Goal: Transaction & Acquisition: Book appointment/travel/reservation

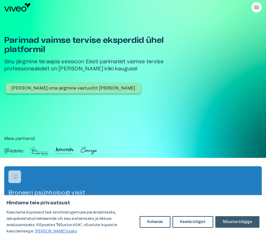
click at [227, 219] on button "Nõustun kõigiga" at bounding box center [238, 222] width 44 height 12
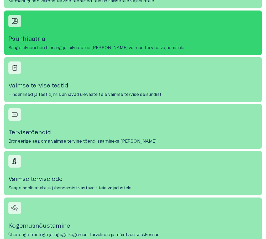
scroll to position [421, 0]
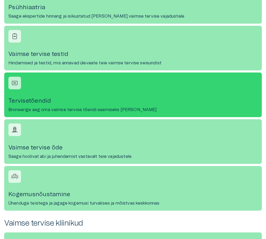
click at [68, 90] on link "Tervisetõendid Broneerige aeg oma vaimse tervise tõendi saamiseks [PERSON_NAME]" at bounding box center [133, 95] width 258 height 45
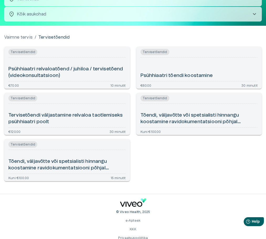
scroll to position [53, 0]
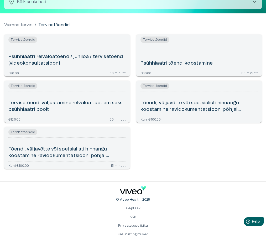
click at [163, 156] on div "Tervisetõendid Psühhiaatri relvaloatõend / juhiloa / tervisetõend (videokonsult…" at bounding box center [130, 99] width 264 height 139
click at [89, 62] on h6 "Psühhiaatri relvaloatõend / juhiloa / tervisetõend (videokonsultatsioon)" at bounding box center [67, 60] width 118 height 13
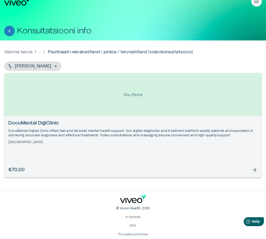
scroll to position [29, 0]
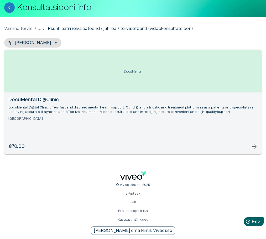
click at [127, 68] on img "Open selected supplier available booking dates" at bounding box center [133, 71] width 21 height 17
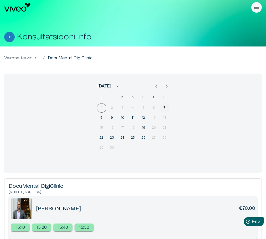
click at [167, 110] on button "7" at bounding box center [164, 107] width 9 height 9
click at [103, 119] on button "8" at bounding box center [101, 117] width 9 height 9
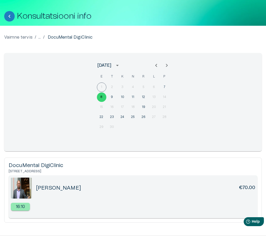
scroll to position [11, 0]
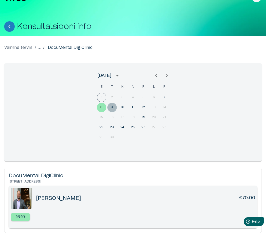
click at [114, 104] on button "9" at bounding box center [112, 107] width 9 height 9
click at [103, 106] on button "8" at bounding box center [101, 107] width 9 height 9
click at [164, 99] on button "7" at bounding box center [164, 97] width 9 height 9
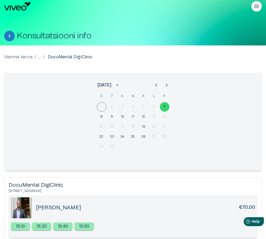
scroll to position [0, 0]
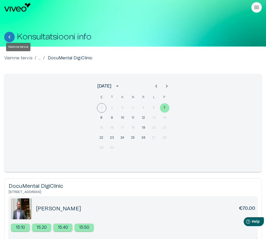
click at [24, 60] on p "Vaimne tervis" at bounding box center [18, 58] width 28 height 6
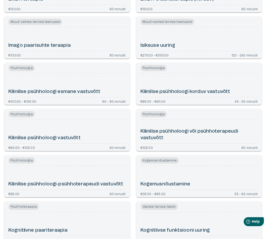
scroll to position [184, 0]
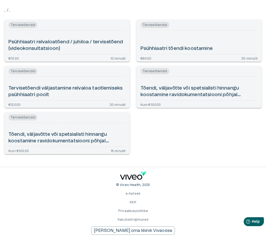
scroll to position [452, 0]
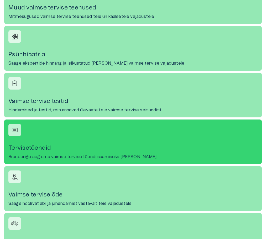
scroll to position [368, 0]
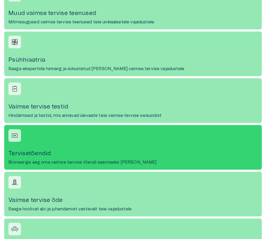
click at [72, 148] on link "Tervisetõendid Broneerige aeg oma vaimse tervise tõendi saamiseks [PERSON_NAME]" at bounding box center [133, 147] width 258 height 45
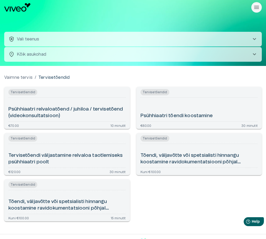
click at [123, 82] on div "Vaimne tervis / Tervisetõendid Tervisetõendid Psühhiaatri relvaloatõend / juhil…" at bounding box center [133, 149] width 258 height 151
click at [46, 157] on h6 "Tervisetõendi väljastamine relvaloa taotlemiseks psühhiaatri poolt" at bounding box center [67, 159] width 118 height 13
click at [84, 113] on h6 "Psühhiaatri relvaloatõend / juhiloa / tervisetõend (videokonsultatsioon)" at bounding box center [67, 112] width 118 height 13
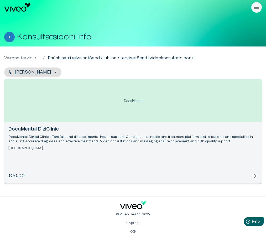
click at [110, 100] on div "Open selected supplier available booking dates" at bounding box center [133, 100] width 258 height 43
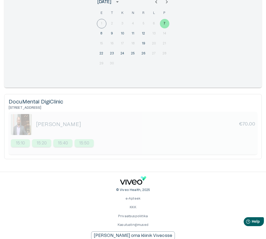
scroll to position [89, 0]
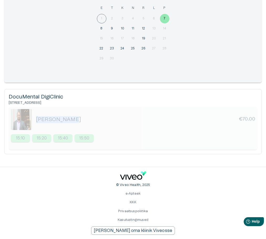
drag, startPoint x: 75, startPoint y: 118, endPoint x: 36, endPoint y: 121, distance: 39.6
click at [36, 121] on div "Eduard Maron €70.00" at bounding box center [133, 119] width 245 height 21
